Goal: Task Accomplishment & Management: Understand process/instructions

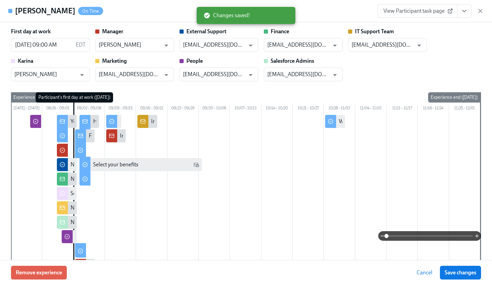
scroll to position [0, 1366]
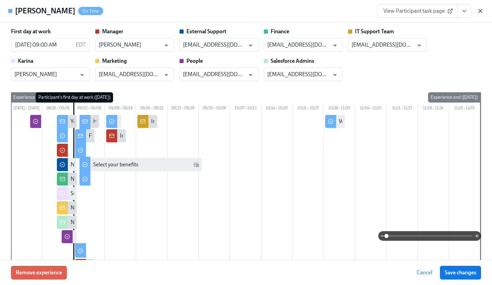
click at [481, 9] on icon "button" at bounding box center [480, 11] width 7 height 7
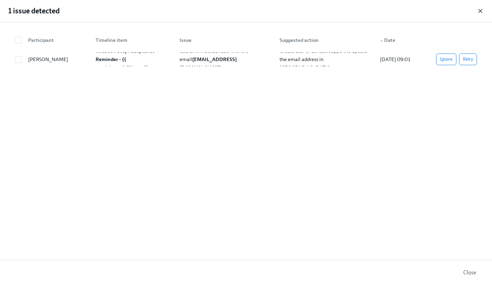
click at [480, 10] on icon "button" at bounding box center [480, 11] width 7 height 7
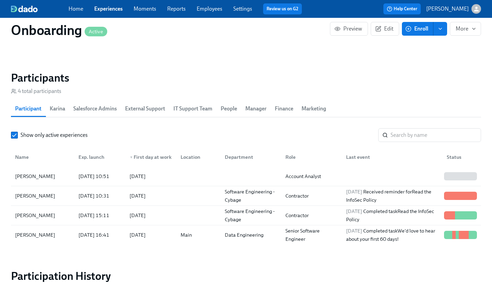
scroll to position [628, 0]
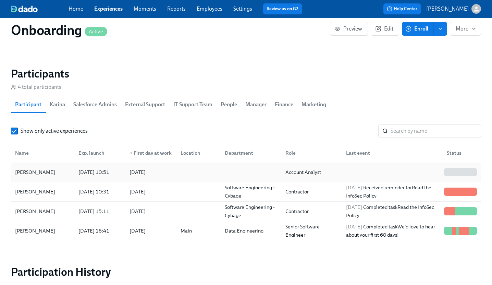
click at [39, 170] on div "[PERSON_NAME]" at bounding box center [35, 172] width 46 height 8
click at [458, 169] on div at bounding box center [458, 172] width 2 height 8
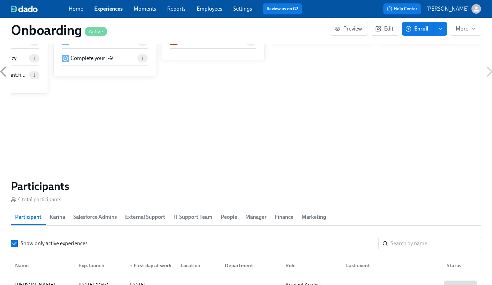
scroll to position [243, 0]
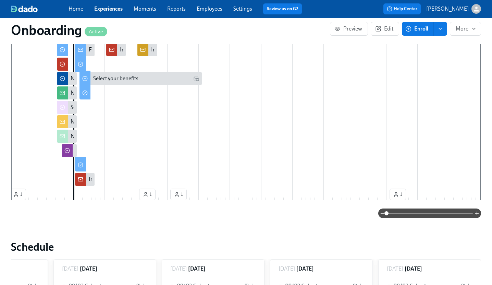
click at [109, 7] on link "Experiences" at bounding box center [108, 8] width 28 height 7
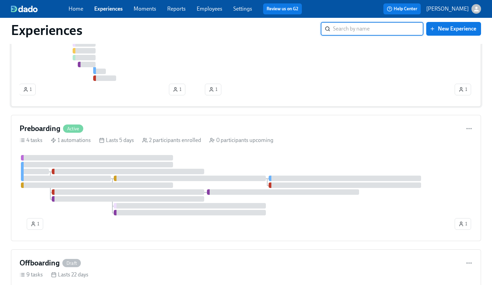
scroll to position [103, 0]
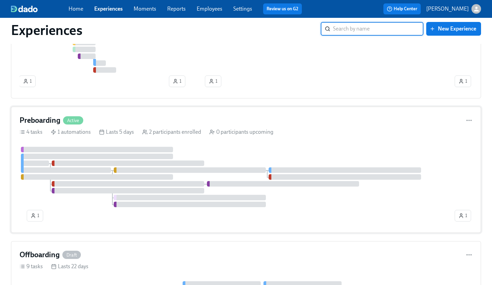
click at [217, 150] on div at bounding box center [237, 177] width 434 height 60
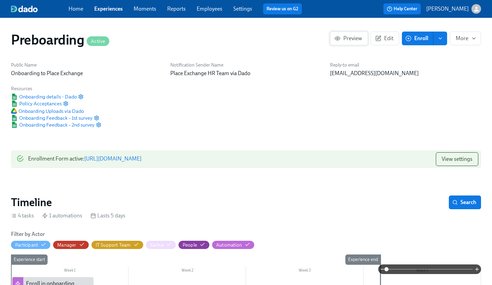
click at [348, 38] on span "Preview" at bounding box center [349, 38] width 26 height 7
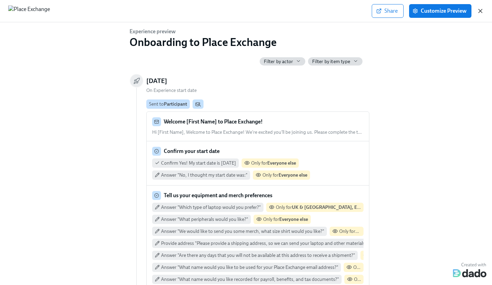
click at [482, 11] on icon "button" at bounding box center [480, 11] width 7 height 7
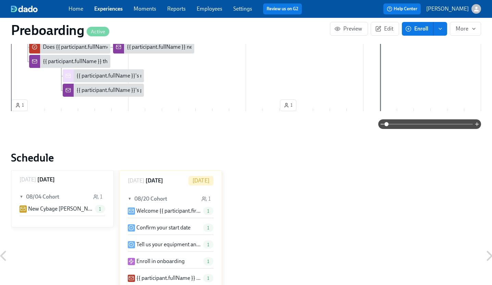
scroll to position [321, 0]
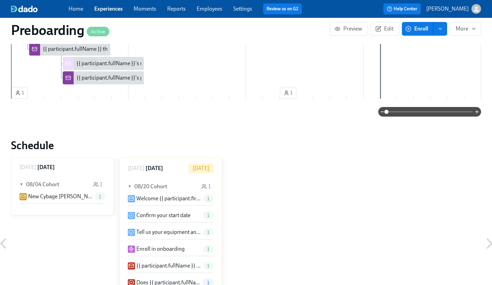
click at [151, 196] on p "Welcome {{ participant.firstName }} to Place Exchange!" at bounding box center [168, 199] width 64 height 8
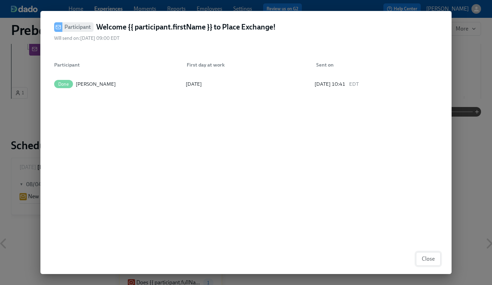
click at [432, 257] on span "Close" at bounding box center [428, 258] width 13 height 7
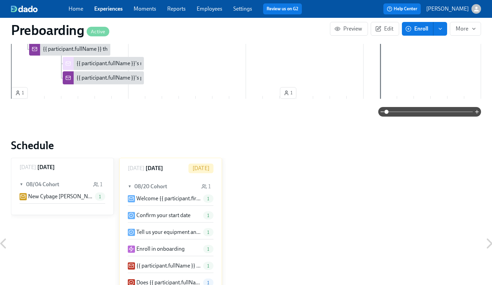
click at [156, 212] on p "Confirm your start date" at bounding box center [163, 216] width 54 height 8
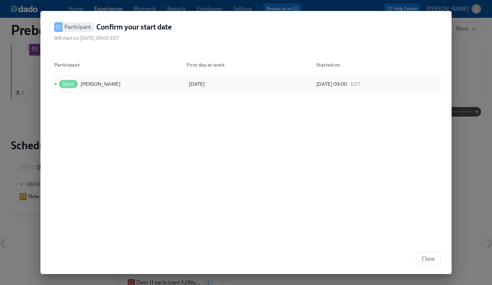
click at [56, 83] on span "►" at bounding box center [55, 84] width 5 height 8
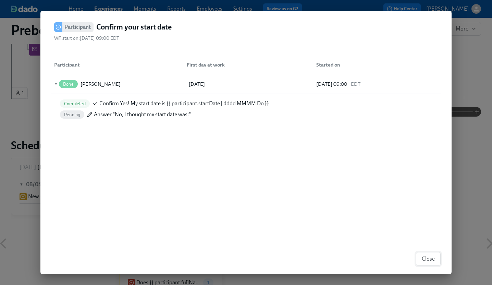
click at [431, 258] on span "Close" at bounding box center [428, 258] width 13 height 7
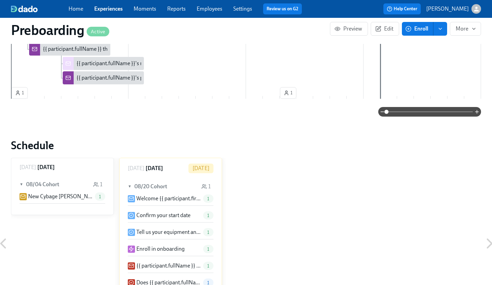
click at [150, 228] on div "Tell us your equipment and merch preferences 1" at bounding box center [171, 232] width 86 height 8
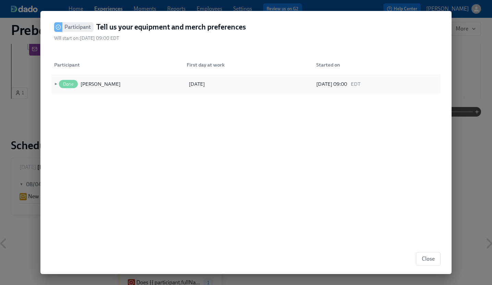
click at [55, 84] on span "►" at bounding box center [55, 84] width 5 height 8
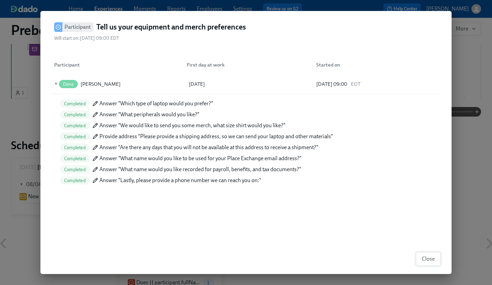
click at [431, 261] on span "Close" at bounding box center [428, 258] width 13 height 7
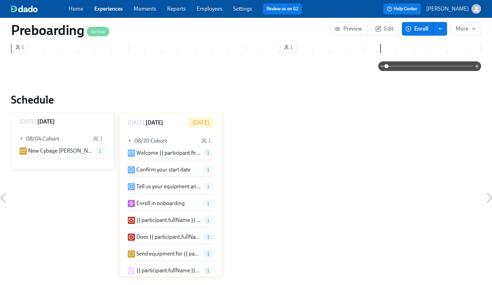
scroll to position [367, 0]
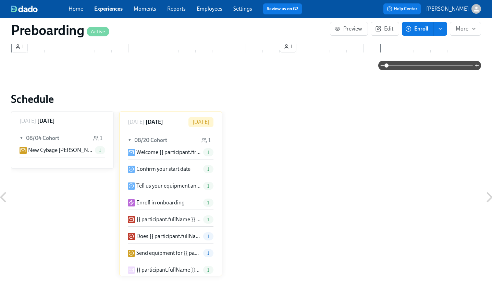
click at [146, 201] on p "Enroll in onboarding" at bounding box center [160, 203] width 48 height 8
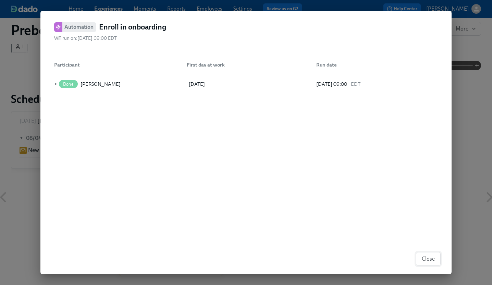
click at [433, 257] on span "Close" at bounding box center [428, 258] width 13 height 7
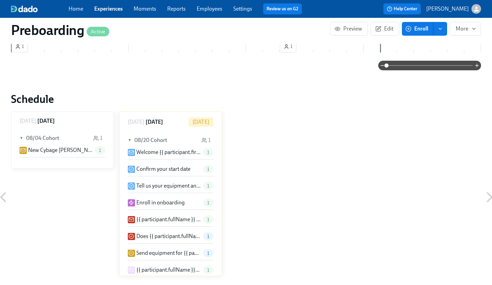
click at [147, 218] on p "{{ participant.fullName }} has signed their offer! What's next?" at bounding box center [168, 220] width 64 height 8
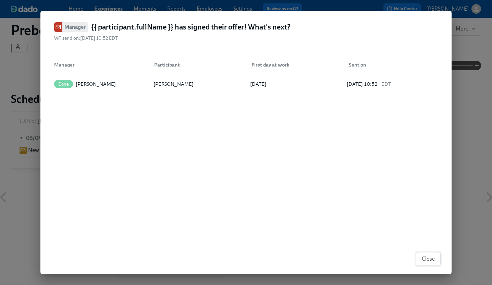
click at [432, 256] on span "Close" at bounding box center [428, 258] width 13 height 7
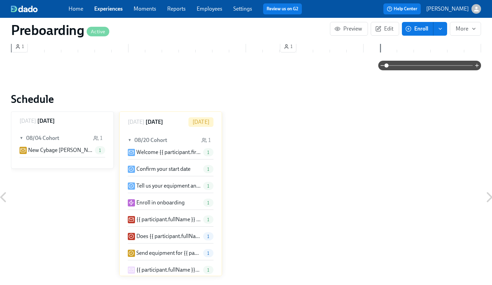
click at [152, 217] on p "{{ participant.fullName }} has signed their offer! What's next?" at bounding box center [168, 220] width 64 height 8
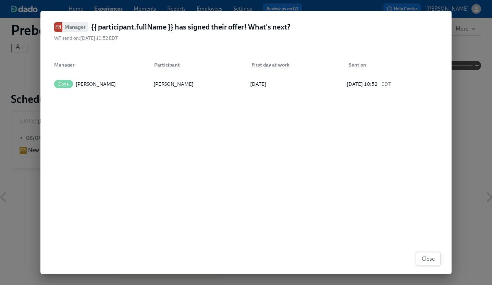
click at [429, 259] on span "Close" at bounding box center [428, 258] width 13 height 7
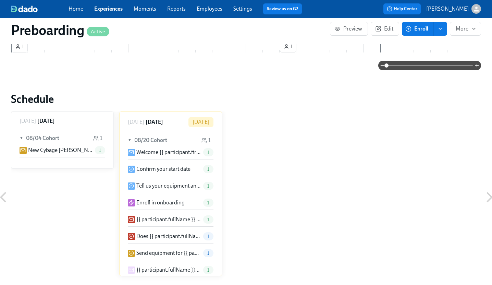
click at [159, 233] on p "Does {{ participant.fullName }} need DOOH training?" at bounding box center [168, 236] width 64 height 8
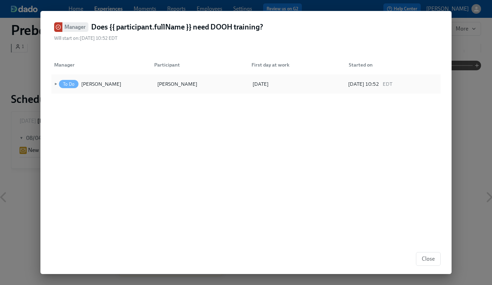
click at [55, 84] on span "►" at bounding box center [55, 84] width 5 height 8
click at [431, 260] on span "Close" at bounding box center [428, 258] width 13 height 7
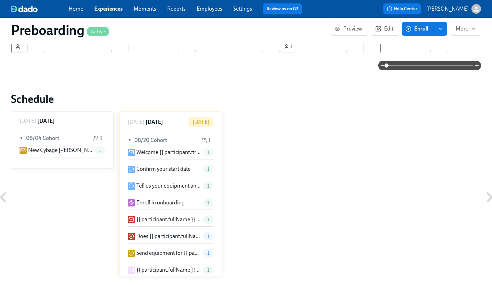
click at [164, 214] on div "Welcome {{ participant.firstName }} to Place Exchange! 1 Confirm your start dat…" at bounding box center [171, 221] width 86 height 146
click at [155, 219] on p "{{ participant.fullName }} has signed their offer! What's next?" at bounding box center [168, 220] width 64 height 8
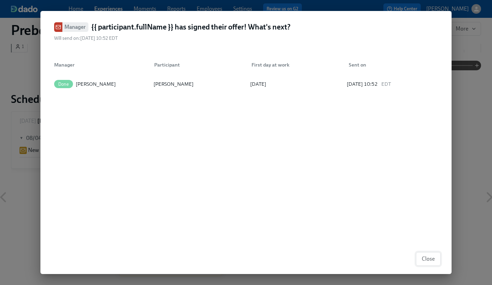
click at [435, 257] on button "Close" at bounding box center [428, 259] width 25 height 14
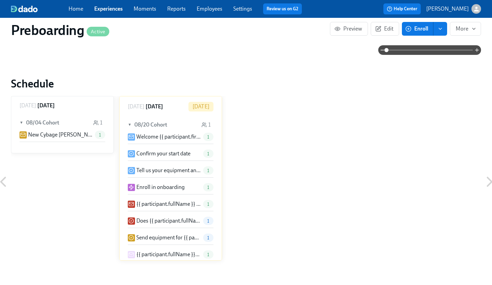
scroll to position [384, 0]
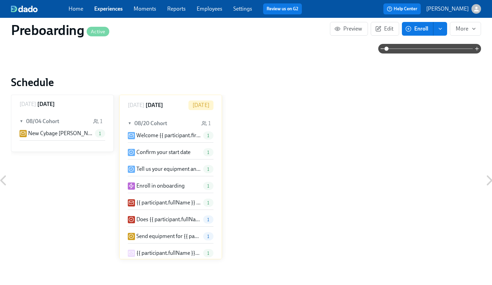
click at [158, 233] on p "Send equipment for {{ participant.fullName }}" at bounding box center [168, 236] width 64 height 8
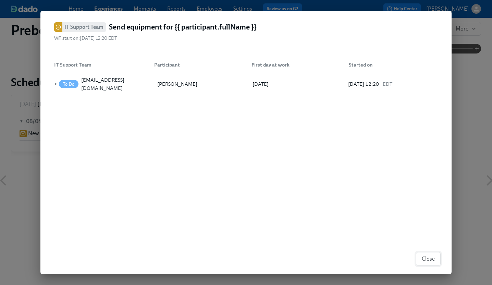
click at [436, 261] on button "Close" at bounding box center [428, 259] width 25 height 14
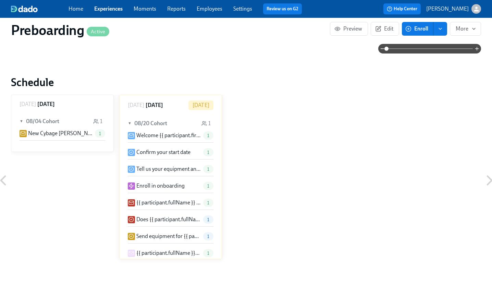
click at [162, 254] on p "{{ participant.fullName }}'s merch preferences" at bounding box center [168, 253] width 64 height 8
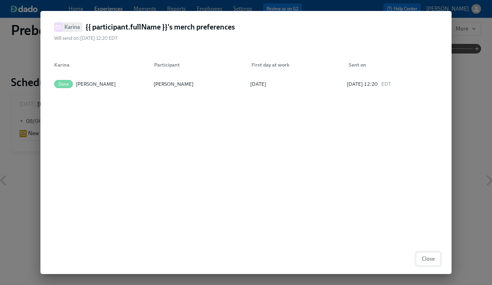
click at [433, 255] on span "Close" at bounding box center [428, 258] width 13 height 7
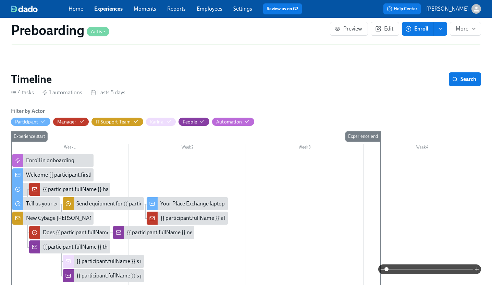
scroll to position [126, 0]
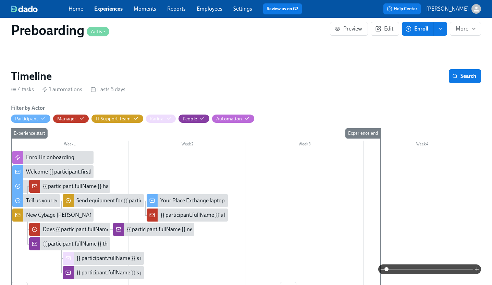
click at [60, 186] on div "{{ participant.fullName }} has signed their offer! What's next?" at bounding box center [114, 186] width 142 height 8
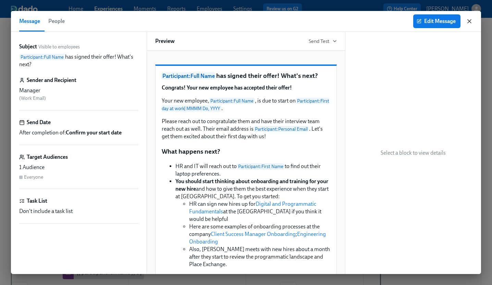
click at [470, 20] on icon "button" at bounding box center [469, 21] width 3 height 3
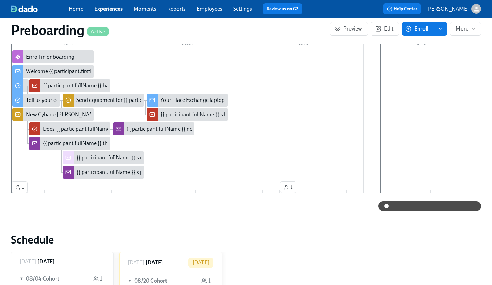
scroll to position [198, 0]
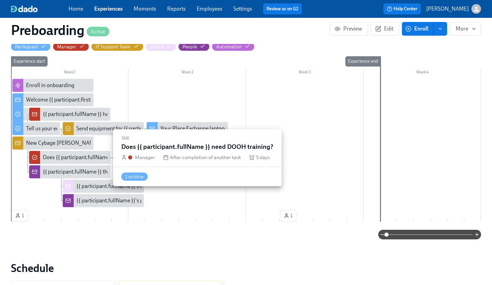
click at [55, 157] on div "Does {{ participant.fullName }} need DOOH training?" at bounding box center [105, 158] width 124 height 8
